Goal: Information Seeking & Learning: Learn about a topic

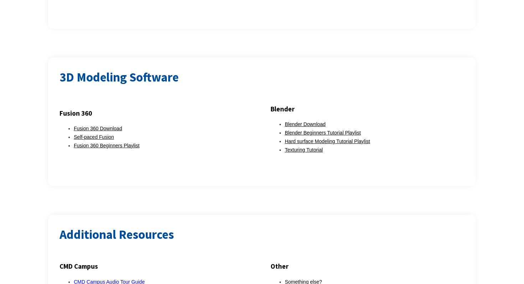
scroll to position [918, 0]
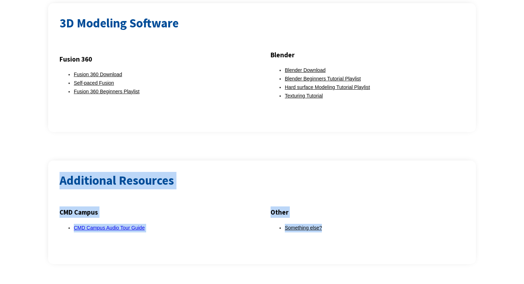
drag, startPoint x: 58, startPoint y: 158, endPoint x: 319, endPoint y: 255, distance: 278.0
click at [319, 255] on div "Additional Resources CMD Campus CMD Campus Audio Tour Guide Other Something els…" at bounding box center [262, 213] width 428 height 104
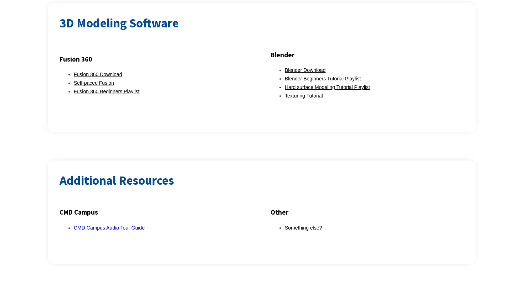
click at [184, 175] on h2 "Additional Resources" at bounding box center [262, 180] width 405 height 17
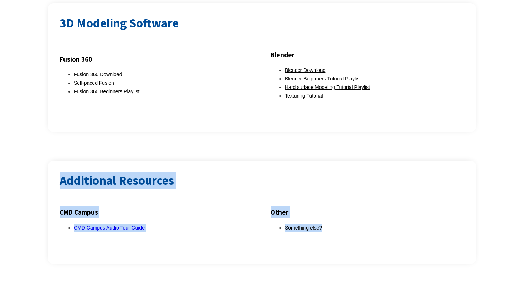
drag, startPoint x: 56, startPoint y: 164, endPoint x: 314, endPoint y: 238, distance: 268.2
click at [314, 238] on div "Additional Resources CMD Campus CMD Campus Audio Tour Guide Other Something els…" at bounding box center [262, 213] width 428 height 104
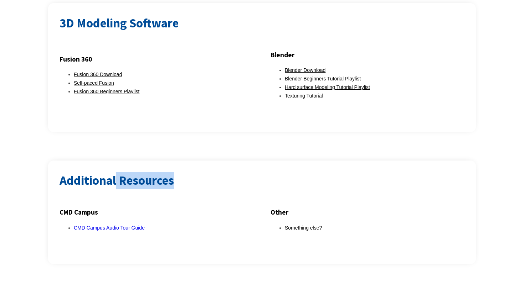
drag, startPoint x: 116, startPoint y: 177, endPoint x: 182, endPoint y: 177, distance: 65.9
click at [182, 177] on h2 "Additional Resources" at bounding box center [262, 180] width 405 height 17
click at [222, 172] on h2 "Additional Resources" at bounding box center [262, 180] width 405 height 17
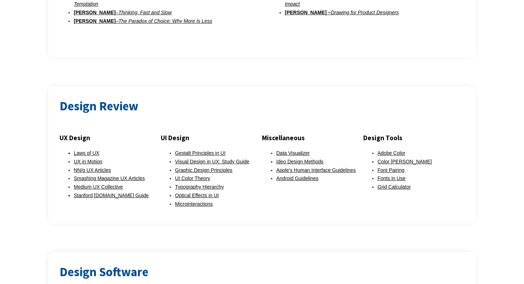
scroll to position [496, 0]
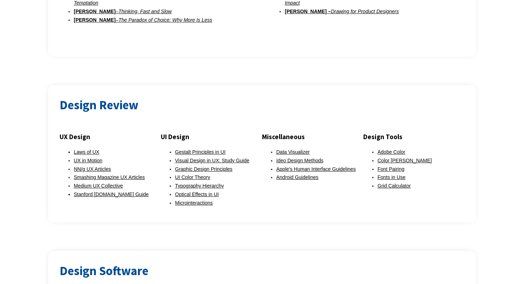
click at [288, 120] on div at bounding box center [262, 122] width 405 height 17
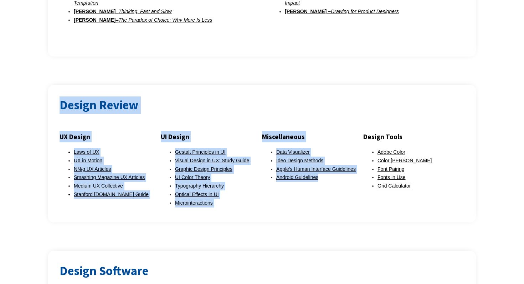
drag, startPoint x: 58, startPoint y: 84, endPoint x: 314, endPoint y: 193, distance: 278.0
click at [314, 193] on div "Design Review UX Design Laws of UX UX in Motion NN/g UX Articles Smashing Magaz…" at bounding box center [262, 154] width 428 height 138
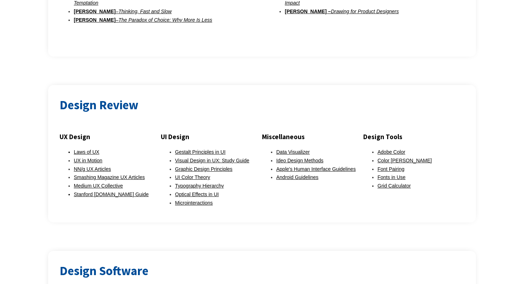
click at [275, 223] on div at bounding box center [262, 237] width 524 height 29
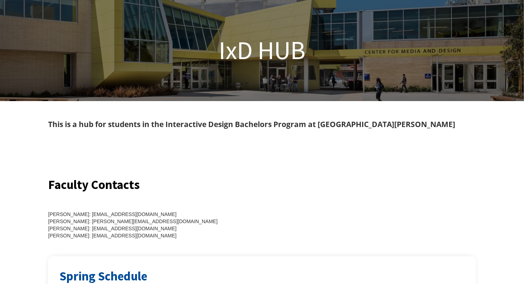
scroll to position [0, 0]
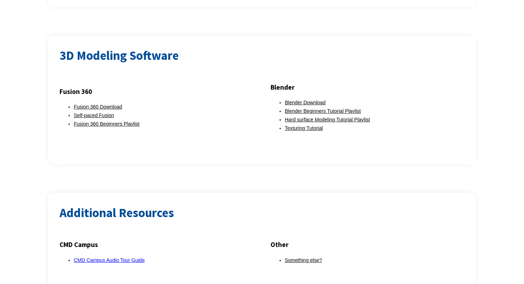
click at [229, 165] on div at bounding box center [262, 179] width 524 height 29
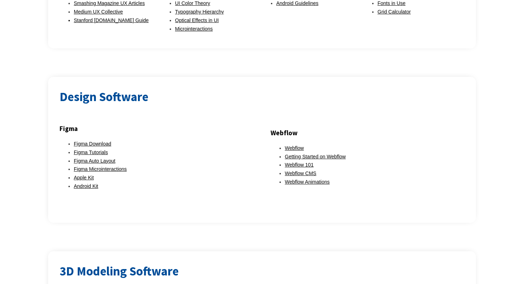
scroll to position [648, 0]
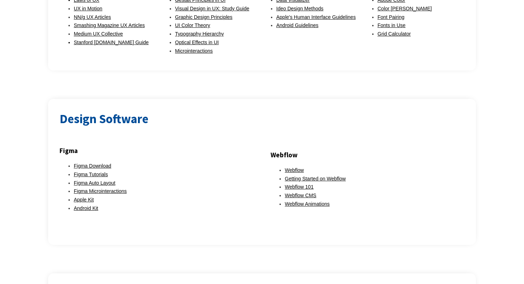
click at [99, 171] on li "Figma Tutorials" at bounding box center [164, 175] width 180 height 9
click at [103, 172] on link "Figma Tutorials" at bounding box center [91, 175] width 34 height 6
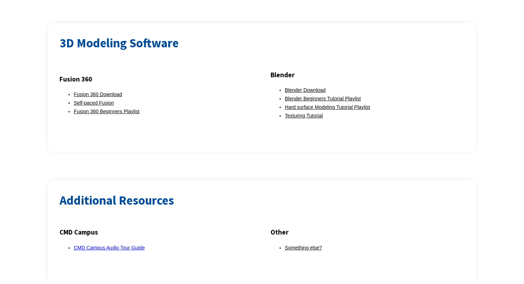
scroll to position [905, 0]
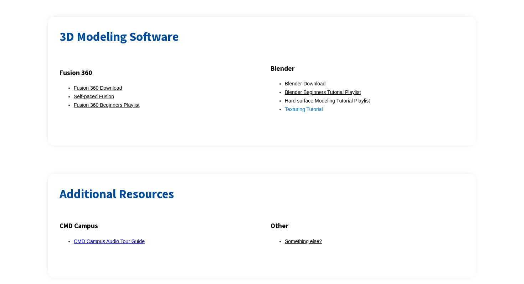
click at [312, 107] on link "Texturing Tutorial" at bounding box center [304, 110] width 38 height 6
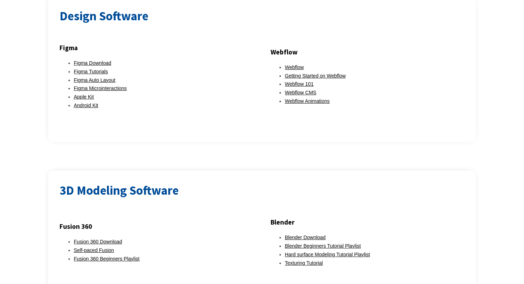
click at [250, 171] on div "3D Modeling Software Fusion 360 Fusion 360 Download Self-paced Fusion Fusion 36…" at bounding box center [262, 235] width 428 height 129
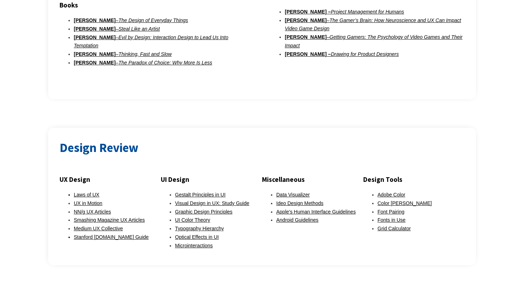
scroll to position [457, 0]
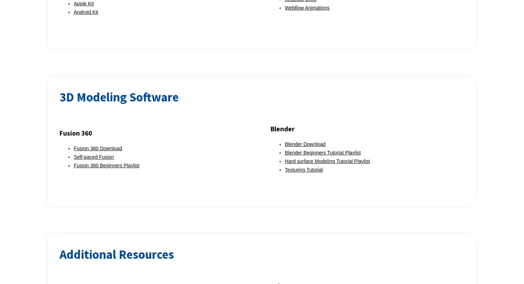
click at [253, 123] on div "Fusion 360 Fusion 360 Download Self-paced Fusion Fusion 360 Beginners Playlist …" at bounding box center [262, 159] width 405 height 72
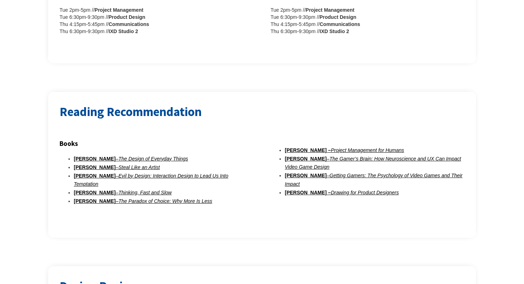
scroll to position [372, 0]
